Goal: Information Seeking & Learning: Stay updated

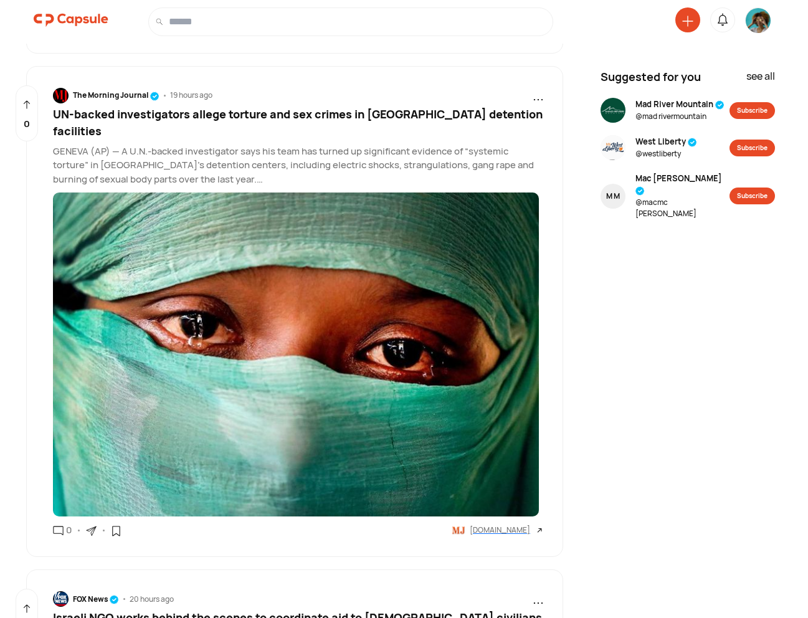
scroll to position [818, 0]
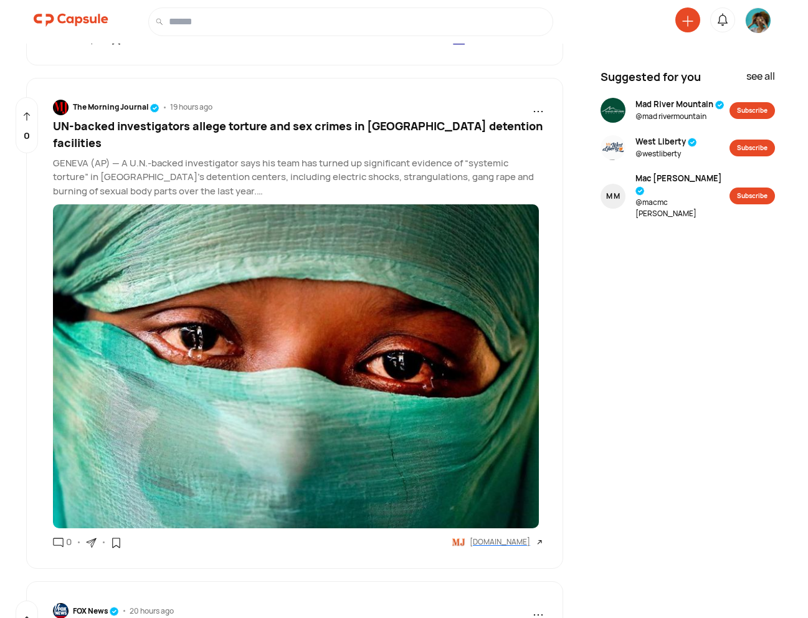
click at [349, 125] on span "UN-backed investigators allege torture and sex crimes in [GEOGRAPHIC_DATA] dete…" at bounding box center [297, 134] width 489 height 32
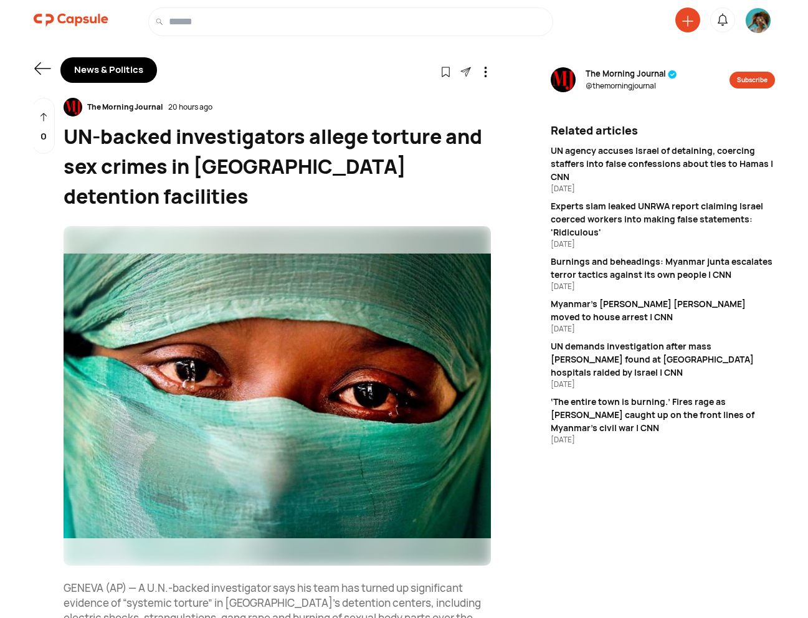
click at [43, 76] on icon at bounding box center [42, 68] width 17 height 17
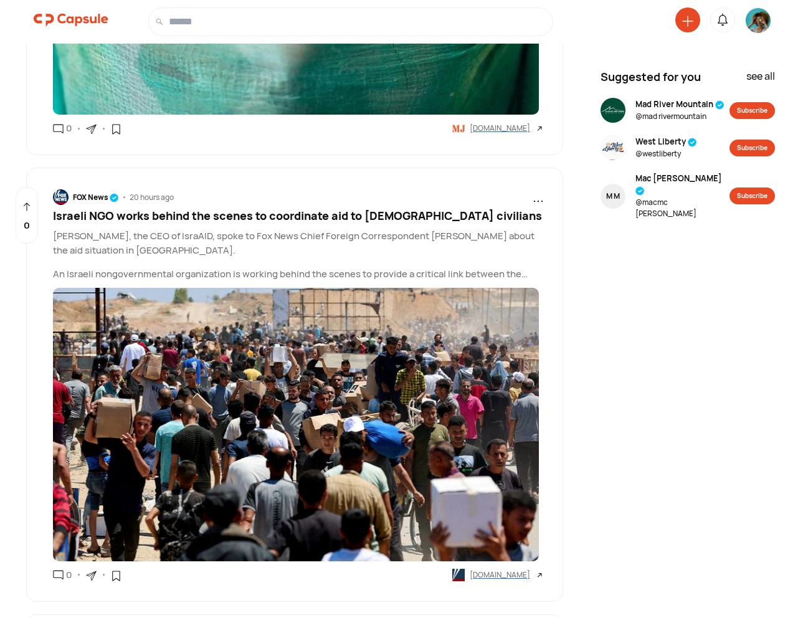
scroll to position [1237, 0]
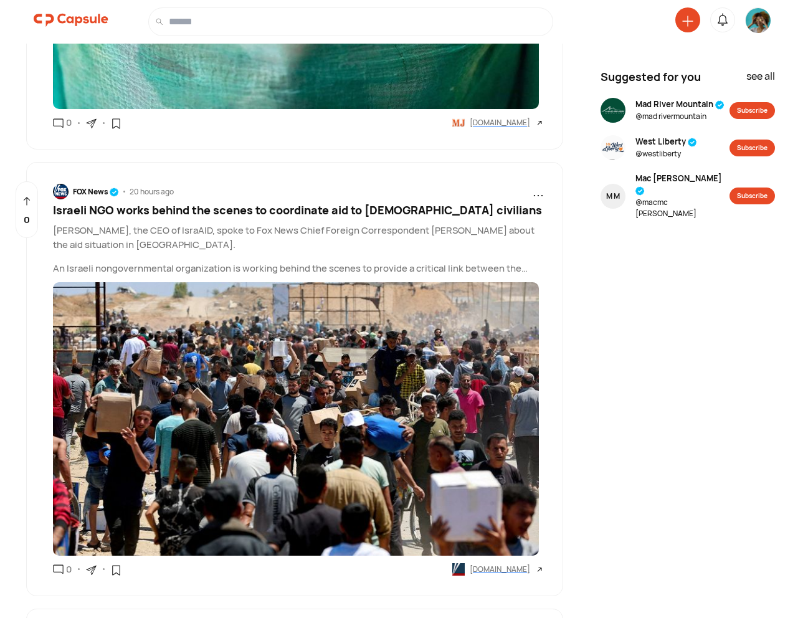
click at [191, 202] on span "Israeli NGO works behind the scenes to coordinate aid to [DEMOGRAPHIC_DATA] civ…" at bounding box center [297, 209] width 489 height 15
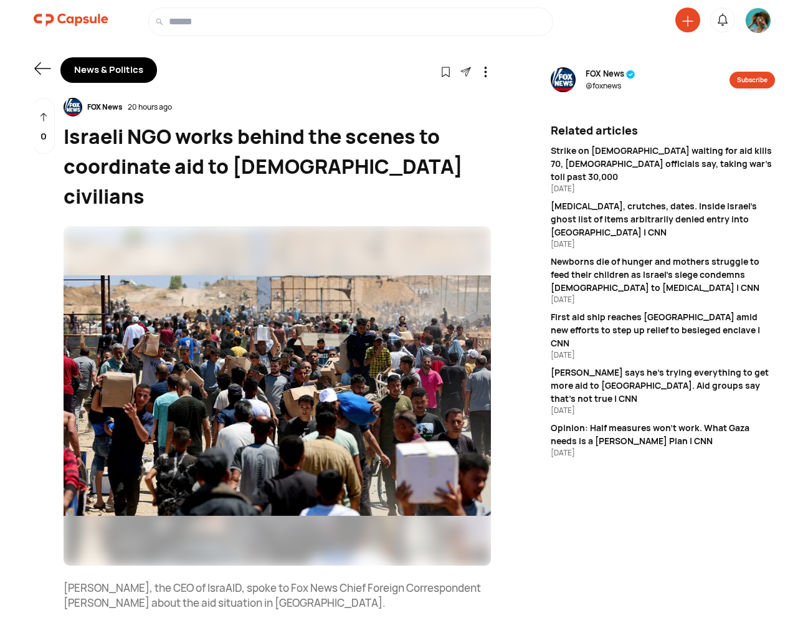
click at [37, 69] on icon at bounding box center [42, 68] width 17 height 17
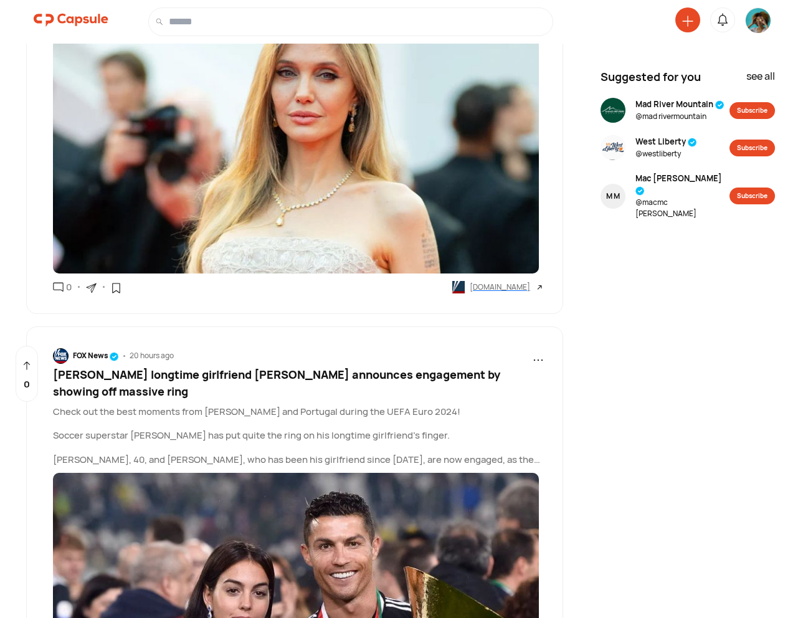
scroll to position [2611, 0]
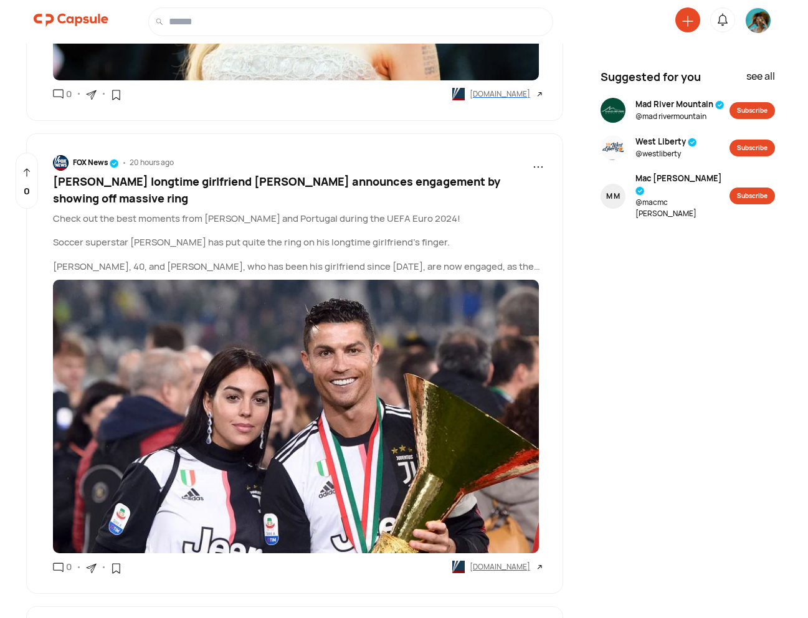
click at [143, 189] on span "[PERSON_NAME] longtime girlfriend [PERSON_NAME] announces engagement by showing…" at bounding box center [276, 190] width 447 height 32
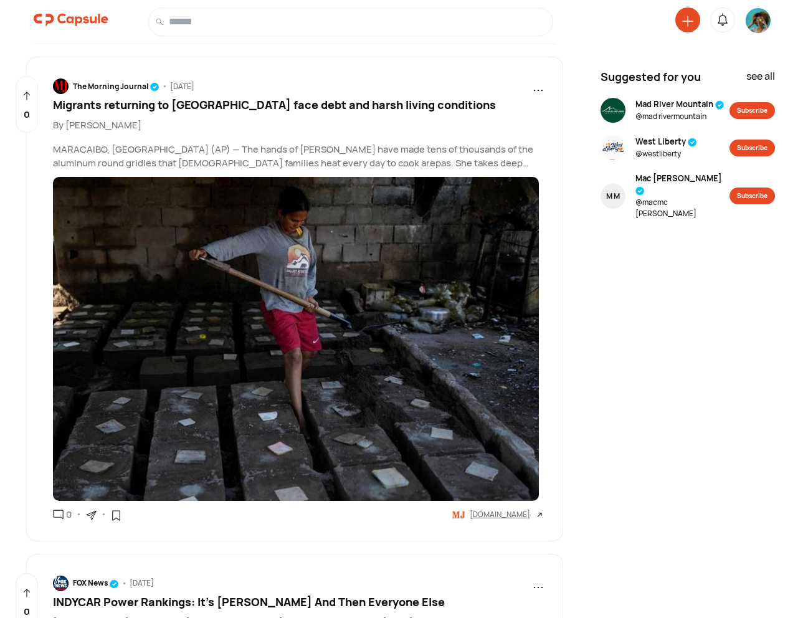
scroll to position [3161, 0]
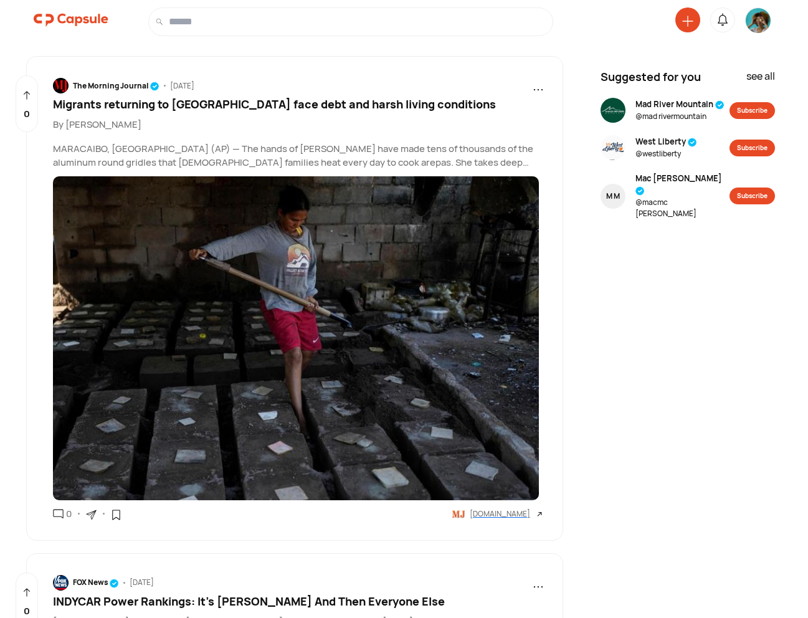
click at [223, 97] on span "Migrants returning to [GEOGRAPHIC_DATA] face debt and harsh living conditions" at bounding box center [274, 104] width 443 height 15
